Goal: Task Accomplishment & Management: Manage account settings

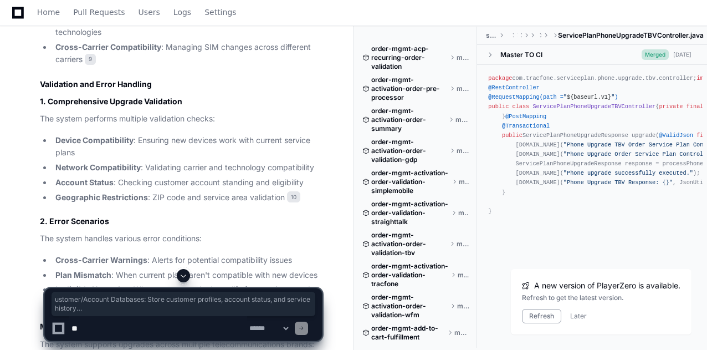
scroll to position [1342, 0]
click at [423, 17] on div "Home Pull Requests Users Logs Settings" at bounding box center [353, 12] width 680 height 25
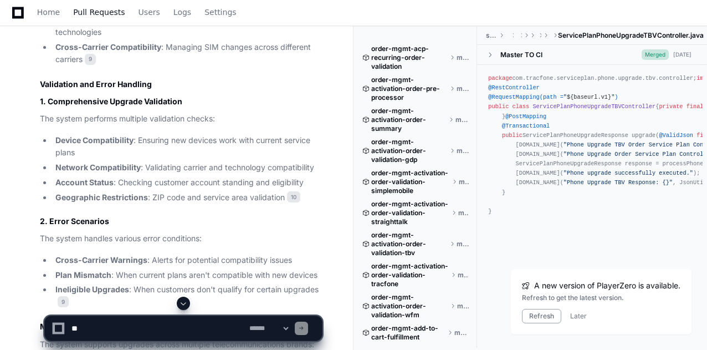
click at [52, 47] on li "Cross-Carrier Compatibility : Managing SIM changes across different carriers 9" at bounding box center [187, 53] width 270 height 25
click at [50, 44] on ul "SIM Marriage : Associating new SIM cards with devices 8 Technology Migration : …" at bounding box center [181, 32] width 282 height 68
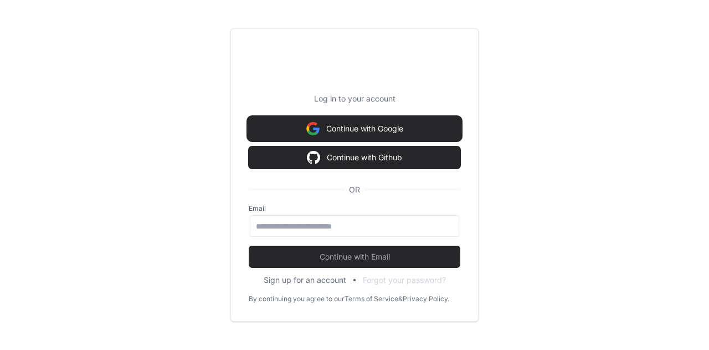
click at [302, 132] on button "Continue with Google" at bounding box center [355, 128] width 212 height 22
click at [287, 126] on button "Continue with Google" at bounding box center [355, 128] width 212 height 22
click at [421, 136] on button "Continue with Google" at bounding box center [355, 128] width 212 height 22
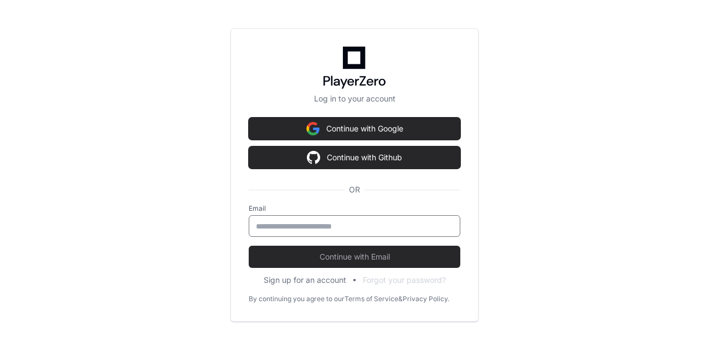
click at [374, 223] on input "email" at bounding box center [354, 226] width 197 height 11
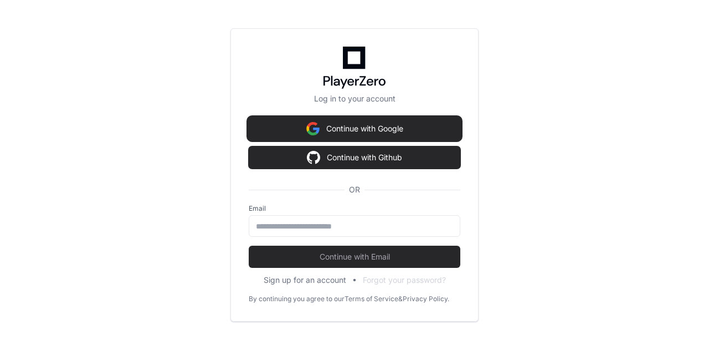
click at [396, 134] on button "Continue with Google" at bounding box center [355, 128] width 212 height 22
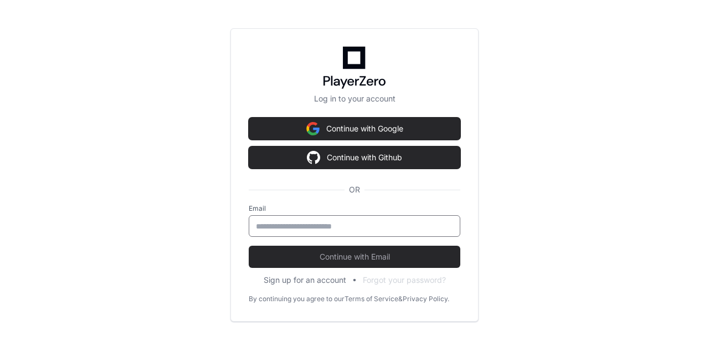
click at [346, 227] on input "email" at bounding box center [354, 226] width 197 height 11
type input "**********"
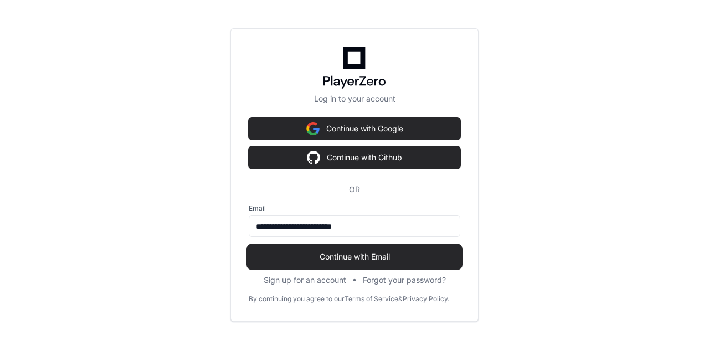
click at [369, 249] on button "Continue with Email" at bounding box center [355, 256] width 212 height 22
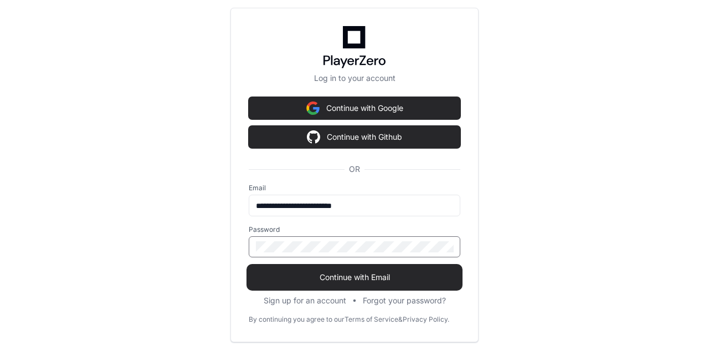
click at [249, 266] on button "Continue with Email" at bounding box center [355, 277] width 212 height 22
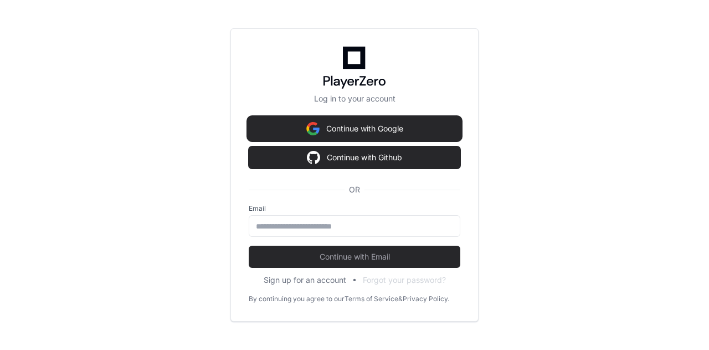
click at [331, 128] on button "Continue with Google" at bounding box center [355, 128] width 212 height 22
click at [410, 127] on button "Continue with Google" at bounding box center [355, 128] width 212 height 22
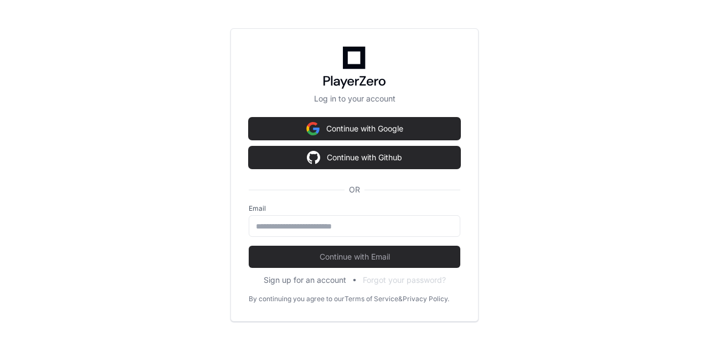
click at [193, 85] on div "Log in to your account Continue with Google Continue with Github OR Email Conti…" at bounding box center [354, 175] width 709 height 350
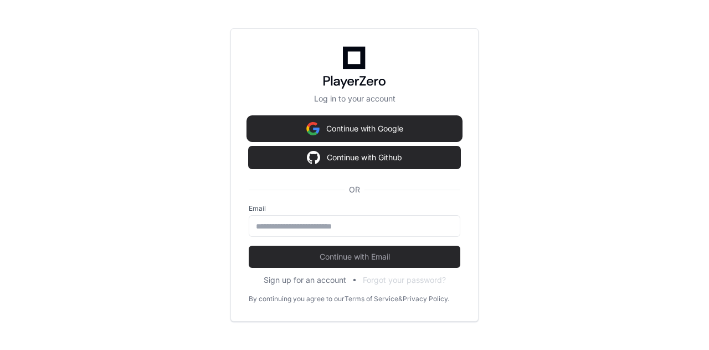
click at [385, 129] on button "Continue with Google" at bounding box center [355, 128] width 212 height 22
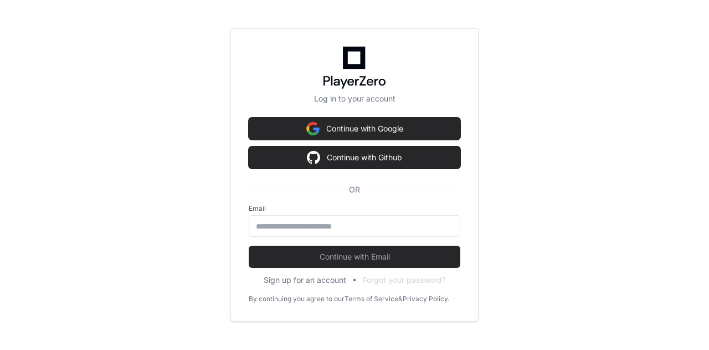
drag, startPoint x: 686, startPoint y: 0, endPoint x: 431, endPoint y: 50, distance: 259.8
click at [431, 50] on div at bounding box center [355, 68] width 212 height 42
click at [298, 282] on button "Sign up for an account" at bounding box center [305, 279] width 83 height 11
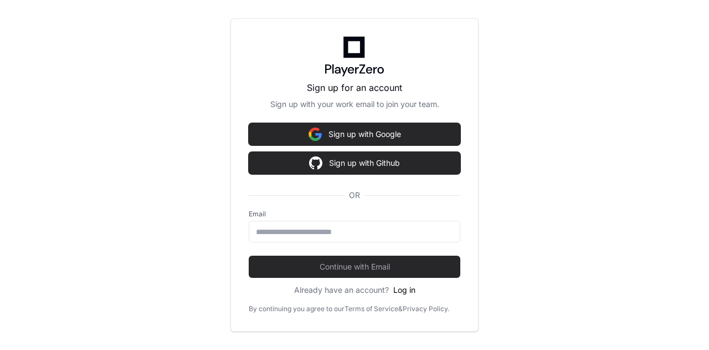
click at [407, 293] on button "Log in" at bounding box center [404, 289] width 22 height 11
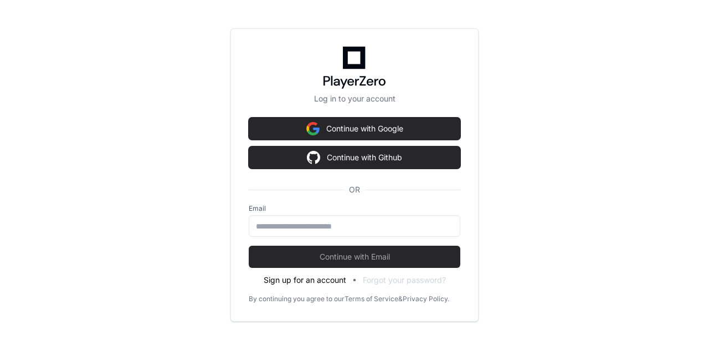
click at [332, 279] on button "Sign up for an account" at bounding box center [305, 279] width 83 height 11
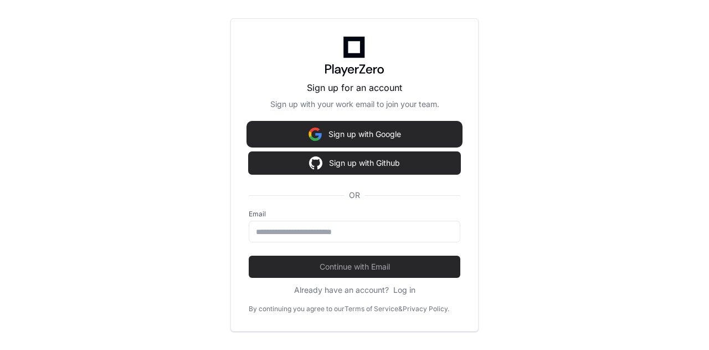
click at [361, 136] on button "Sign up with Google" at bounding box center [355, 134] width 212 height 22
click at [341, 141] on button "Sign up with Google" at bounding box center [355, 134] width 212 height 22
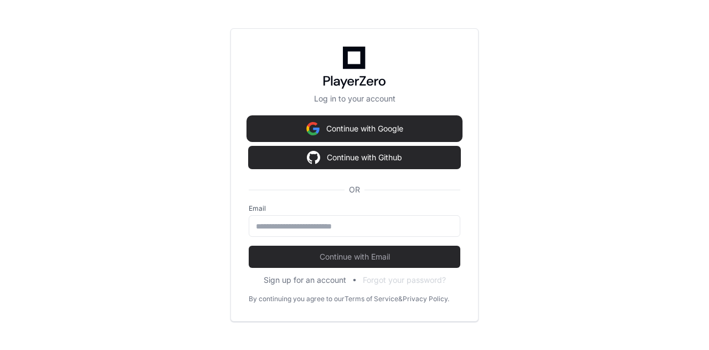
click at [398, 127] on button "Continue with Google" at bounding box center [355, 128] width 212 height 22
click at [370, 128] on button "Continue with Google" at bounding box center [355, 128] width 212 height 22
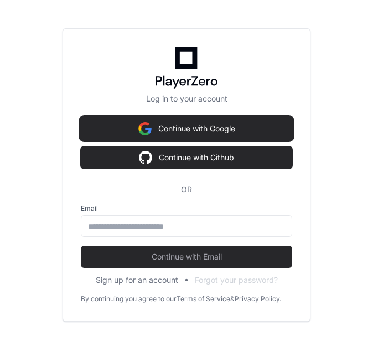
click at [209, 132] on button "Continue with Google" at bounding box center [187, 128] width 212 height 22
